Goal: Task Accomplishment & Management: Complete application form

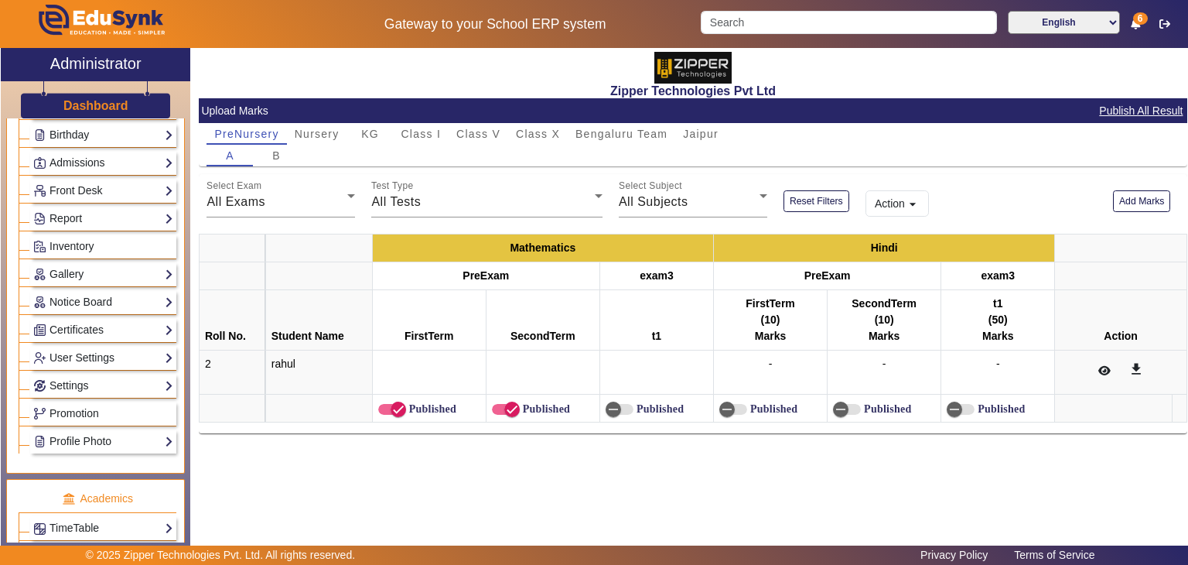
scroll to position [215, 0]
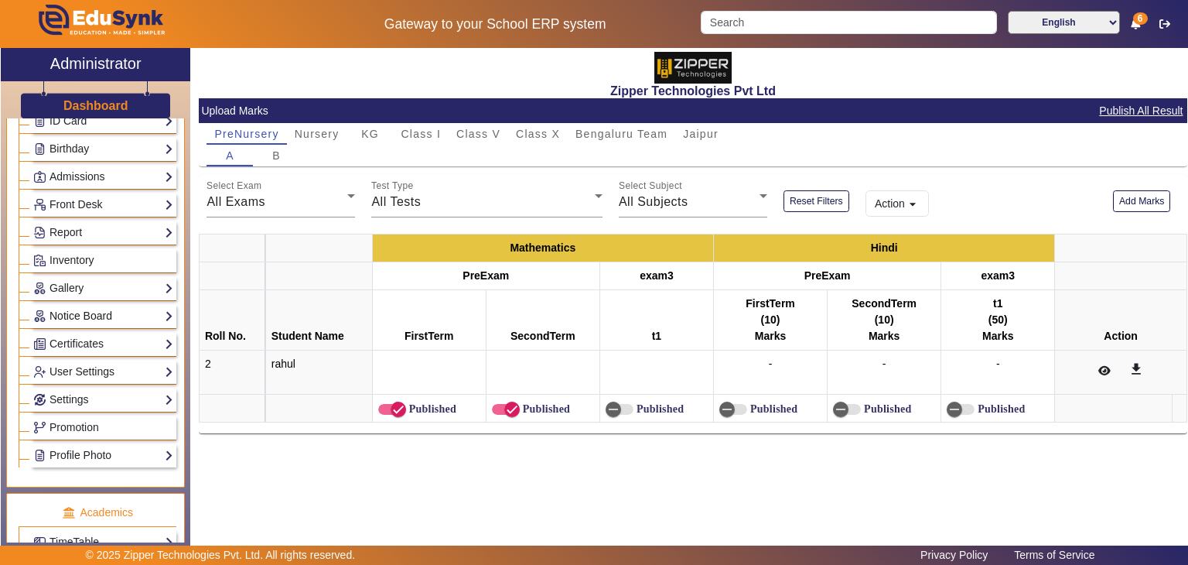
click at [71, 312] on link "Notice Board" at bounding box center [103, 316] width 140 height 18
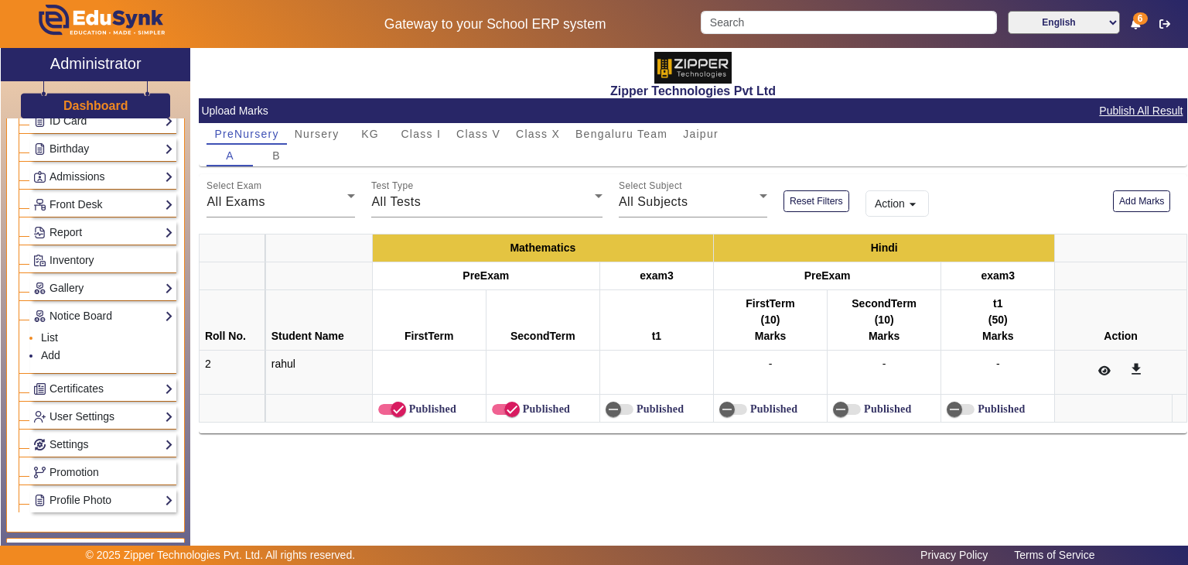
click at [53, 338] on link "List" at bounding box center [49, 337] width 17 height 12
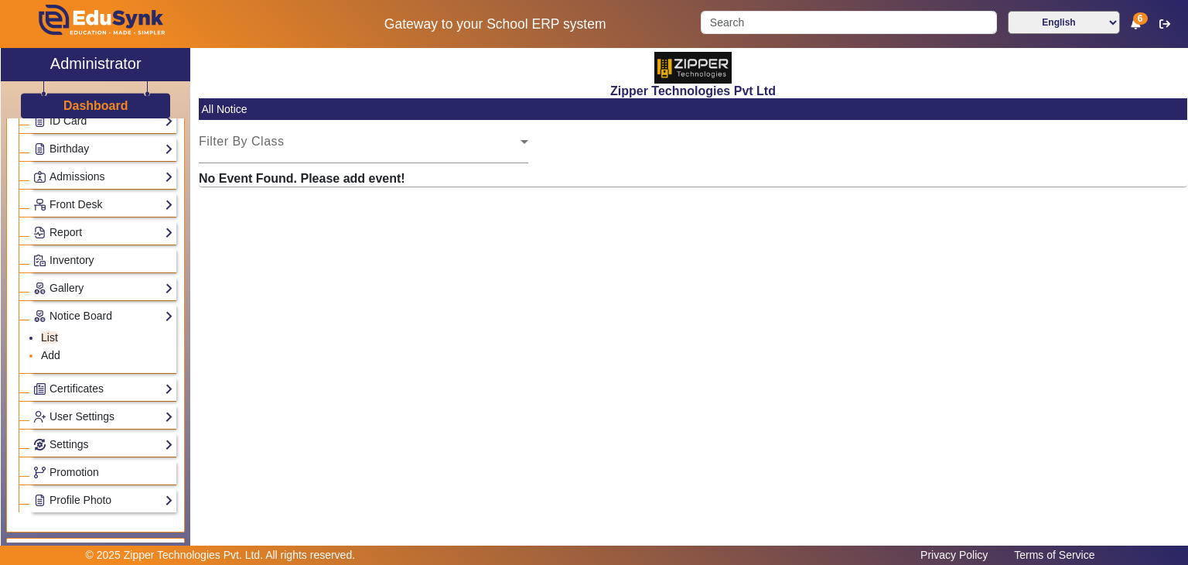
click at [49, 349] on link "Add" at bounding box center [50, 355] width 19 height 12
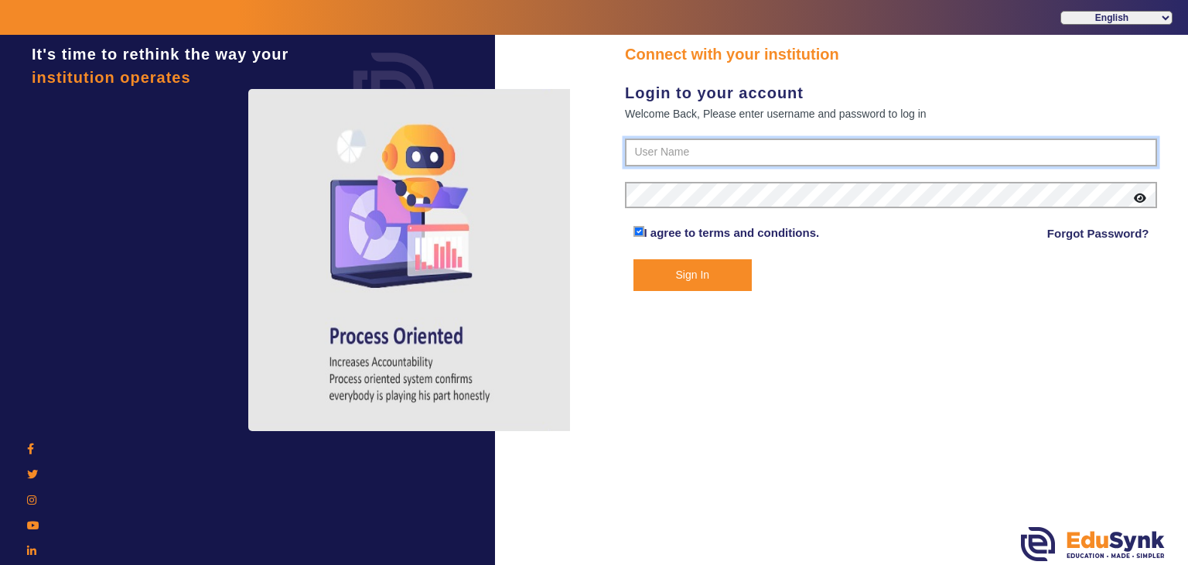
type input "1008790000"
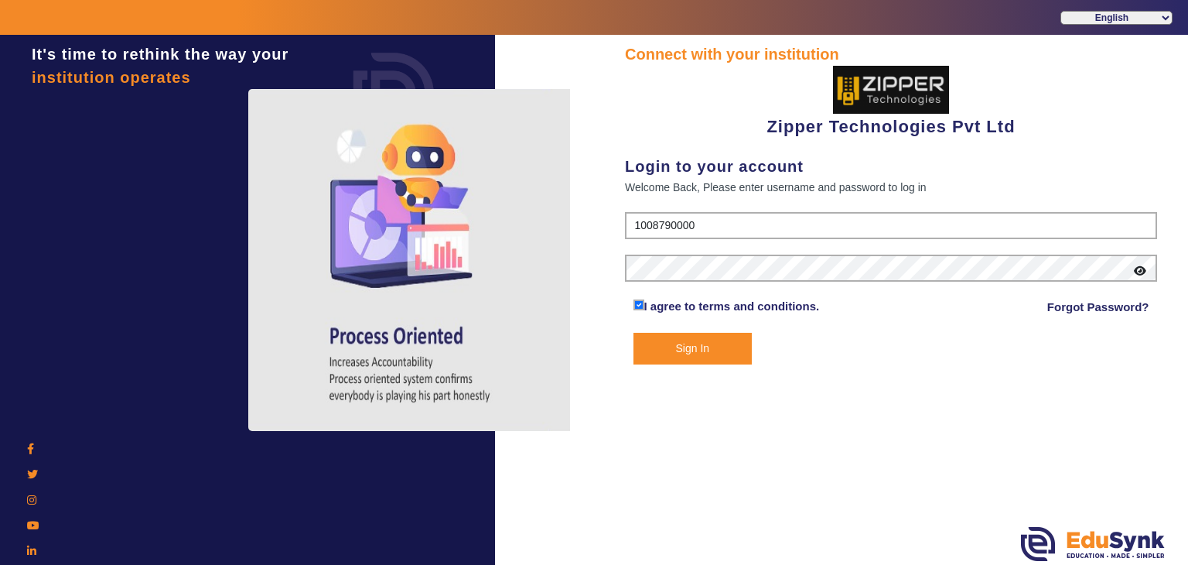
click at [705, 343] on button "Sign In" at bounding box center [692, 349] width 119 height 32
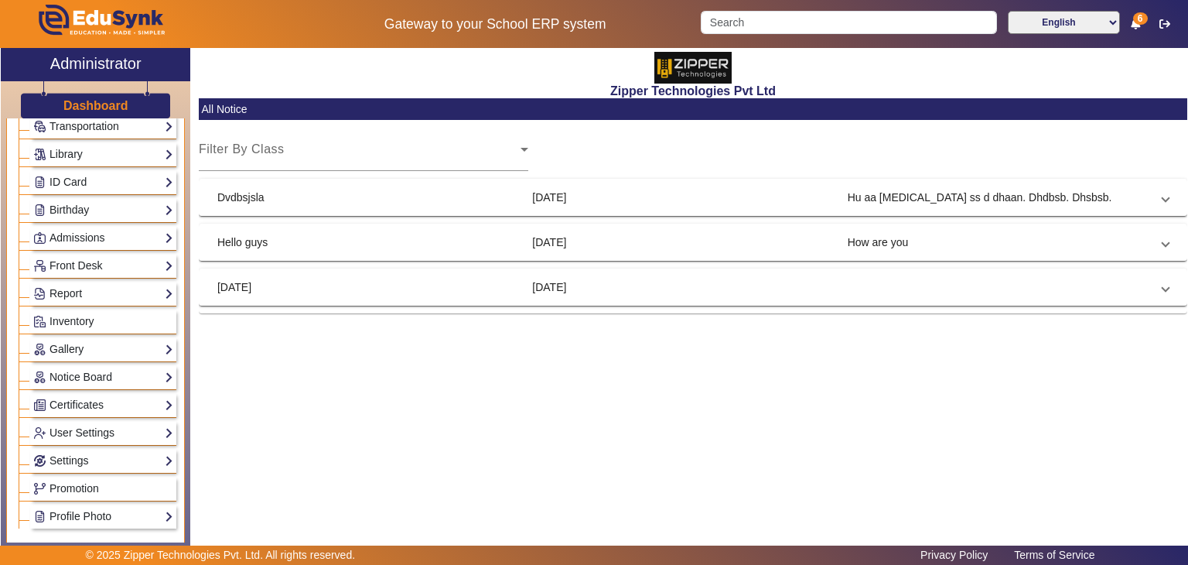
scroll to position [160, 0]
